Goal: Check status: Check status

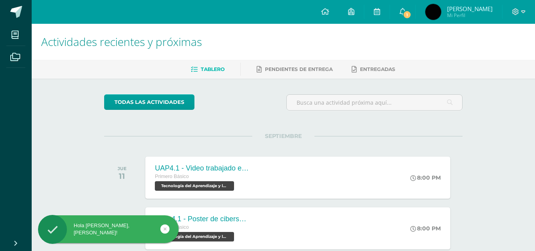
click at [441, 15] on img at bounding box center [434, 12] width 16 height 16
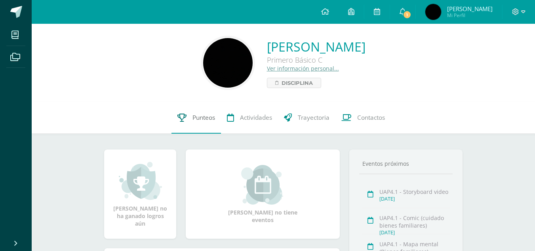
click at [212, 119] on span "Punteos" at bounding box center [204, 117] width 23 height 8
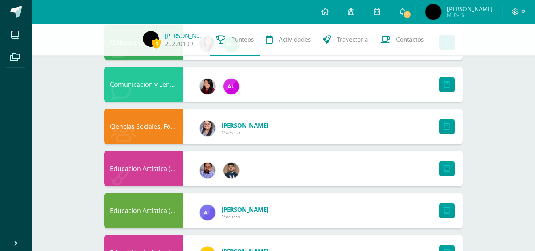
scroll to position [513, 0]
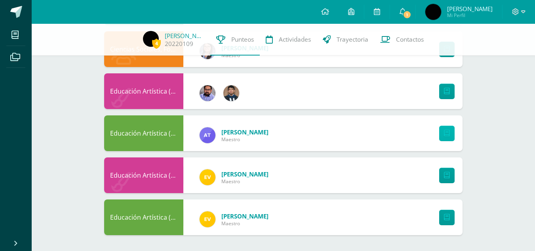
click at [449, 132] on icon at bounding box center [447, 133] width 6 height 7
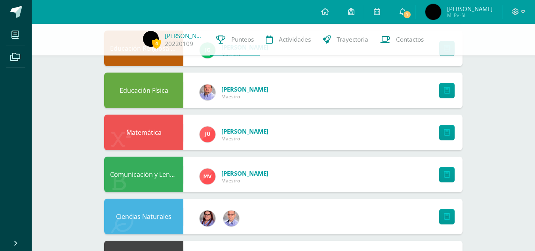
scroll to position [0, 0]
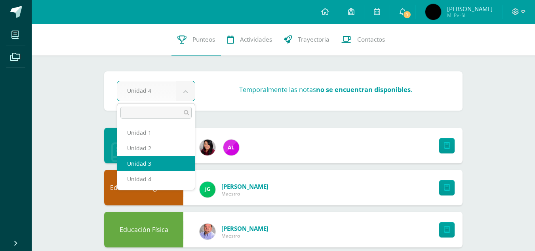
select select "Unidad 3"
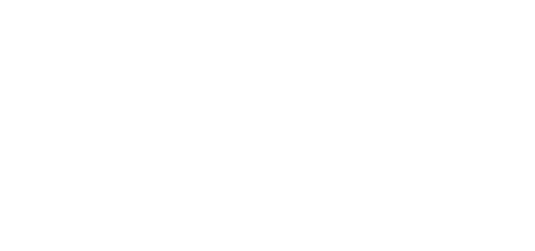
click at [0, 0] on html at bounding box center [0, 0] width 0 height 0
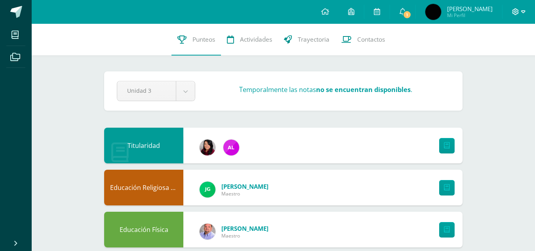
click at [519, 12] on span at bounding box center [518, 12] width 13 height 9
click at [496, 54] on span "Cerrar sesión" at bounding box center [499, 54] width 36 height 8
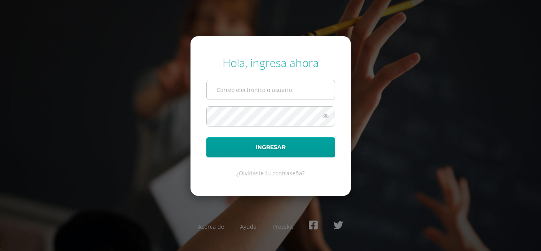
click at [288, 92] on input "text" at bounding box center [271, 89] width 128 height 19
type input "20220160"
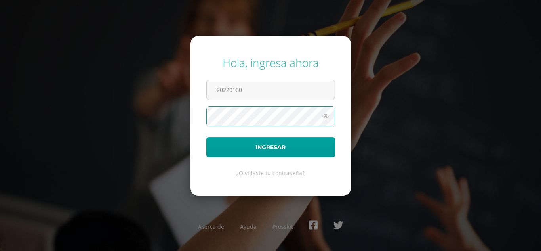
click at [206, 137] on button "Ingresar" at bounding box center [270, 147] width 129 height 20
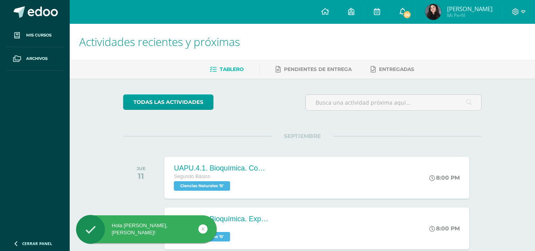
click at [415, 19] on link "26" at bounding box center [402, 12] width 25 height 24
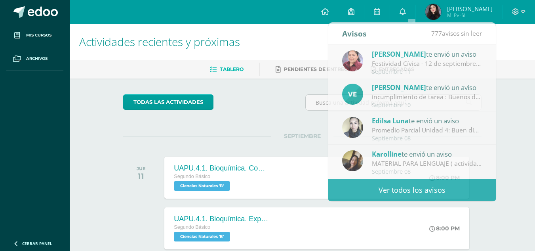
click at [531, 120] on div "Actividades recientes y próximas Tablero Pendientes de entrega Entregadas todas…" at bounding box center [303, 159] width 466 height 271
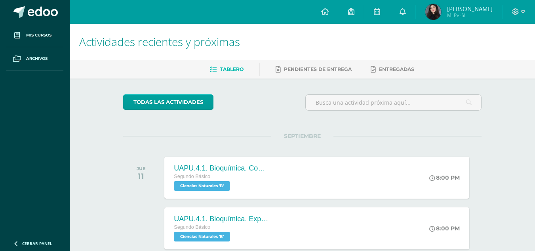
click at [479, 7] on span "[PERSON_NAME]" at bounding box center [470, 9] width 46 height 8
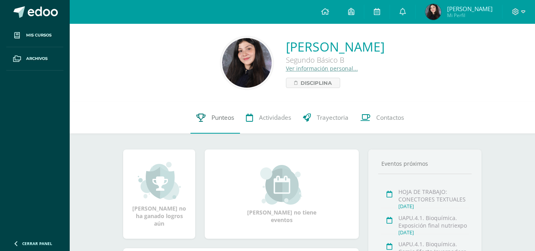
click at [219, 121] on span "Punteos" at bounding box center [223, 117] width 23 height 8
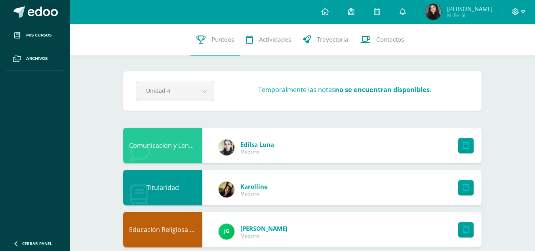
click at [513, 14] on icon at bounding box center [515, 11] width 7 height 7
click at [509, 53] on span "Cerrar sesión" at bounding box center [499, 54] width 36 height 8
